Goal: Navigation & Orientation: Go to known website

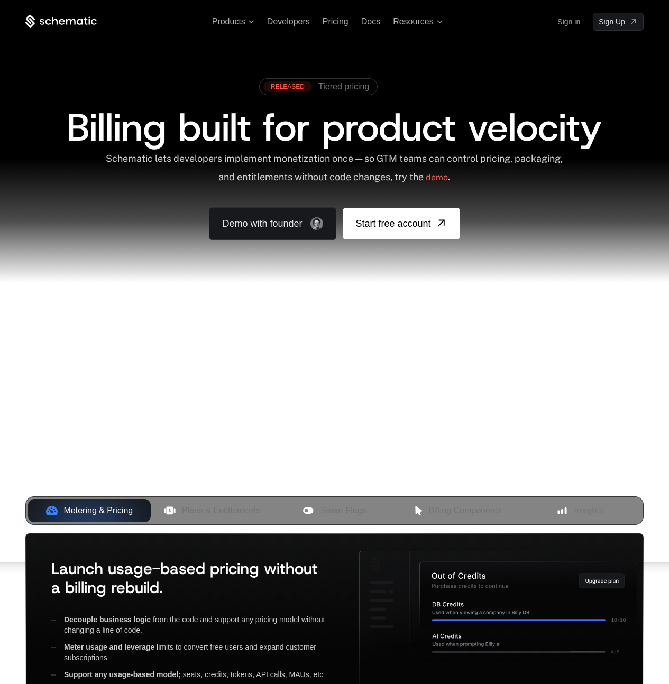
scroll to position [241, 0]
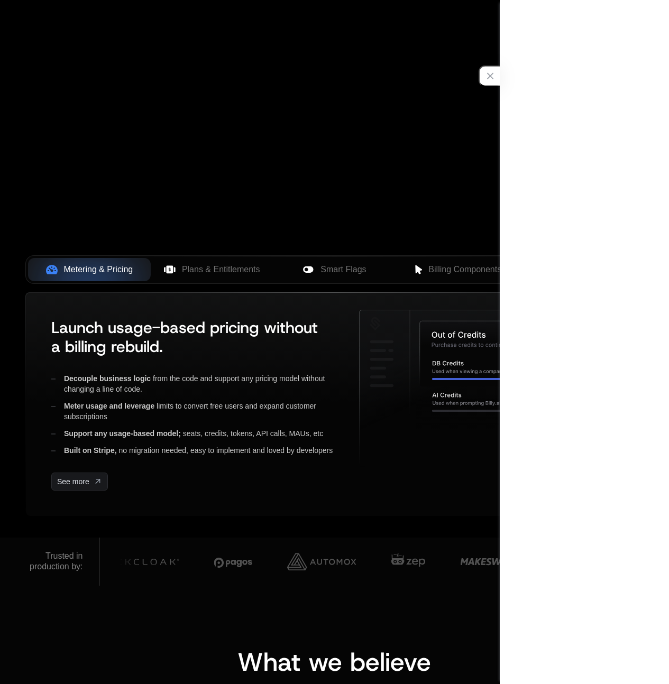
scroll to position [241, 0]
